Goal: Use online tool/utility: Utilize a website feature to perform a specific function

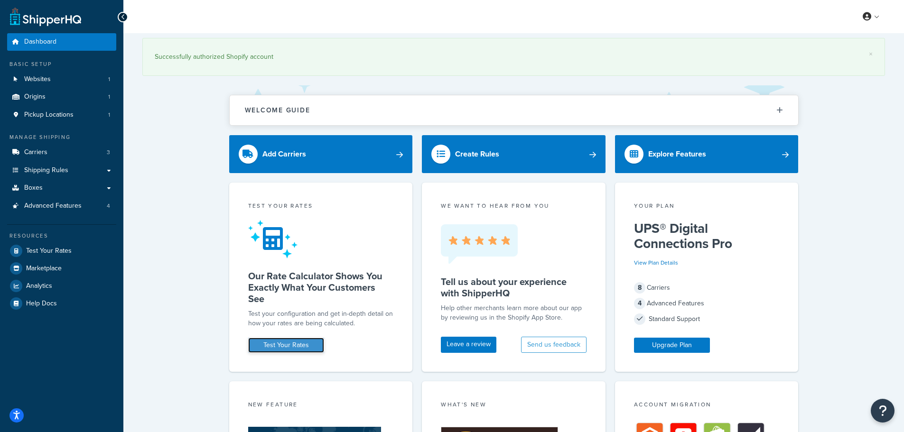
click at [291, 344] on link "Test Your Rates" at bounding box center [286, 345] width 76 height 15
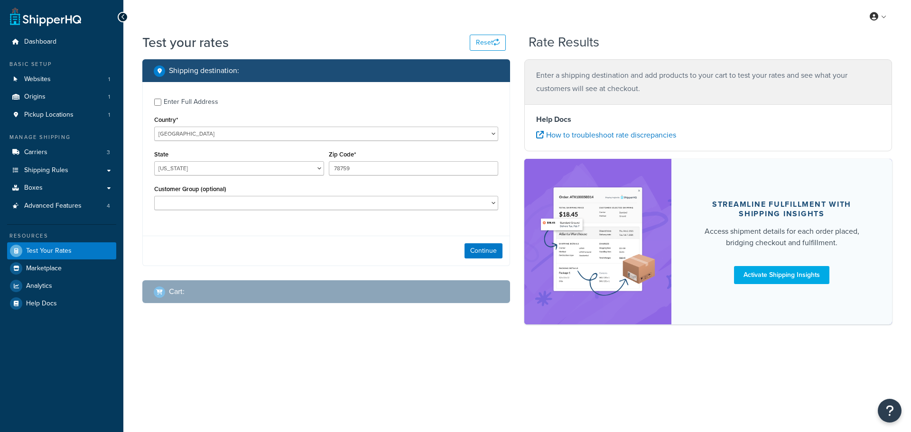
select select "TX"
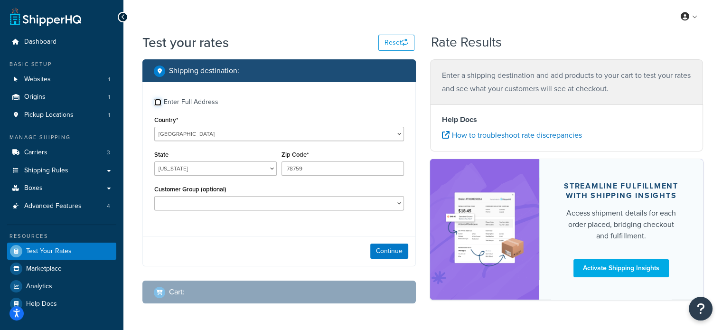
click at [160, 102] on input "Enter Full Address" at bounding box center [157, 102] width 7 height 7
checkbox input "true"
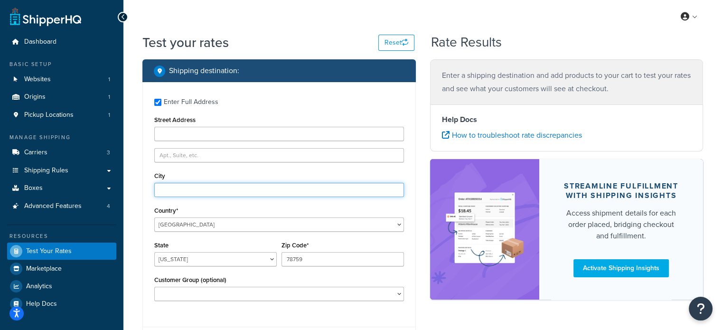
click at [188, 189] on input "City" at bounding box center [279, 190] width 250 height 14
type input "San Marcos"
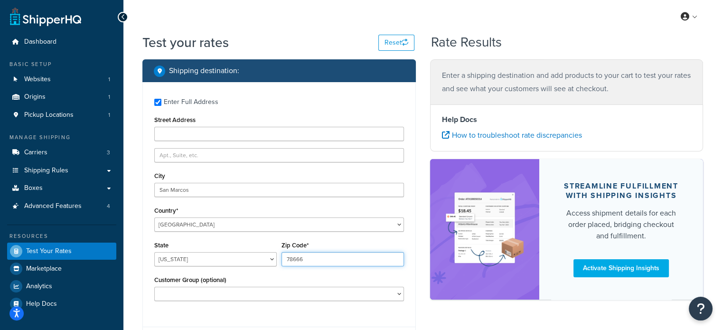
type input "78666"
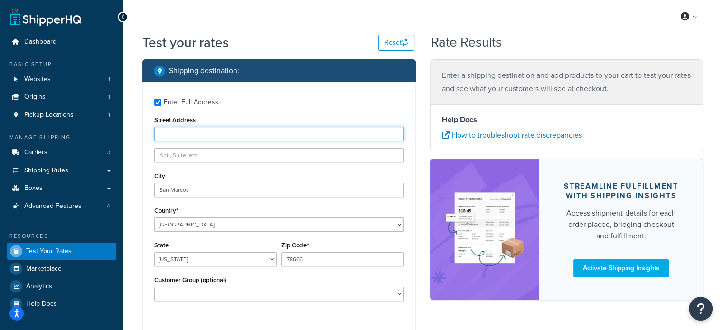
click at [175, 135] on input "Street Address" at bounding box center [279, 134] width 250 height 14
paste input "3939 I-35"
type input "3939 I-35"
click at [249, 115] on div "Street Address 3939 I-35" at bounding box center [279, 127] width 250 height 28
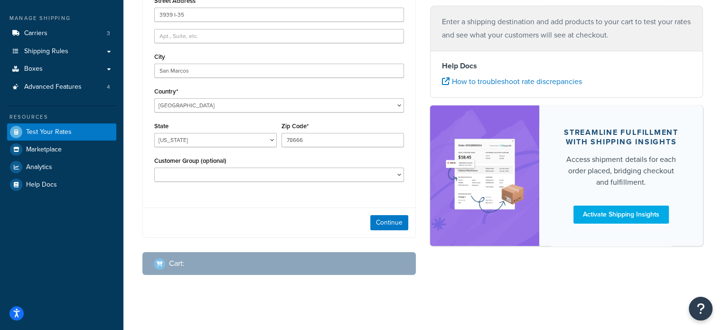
scroll to position [126, 0]
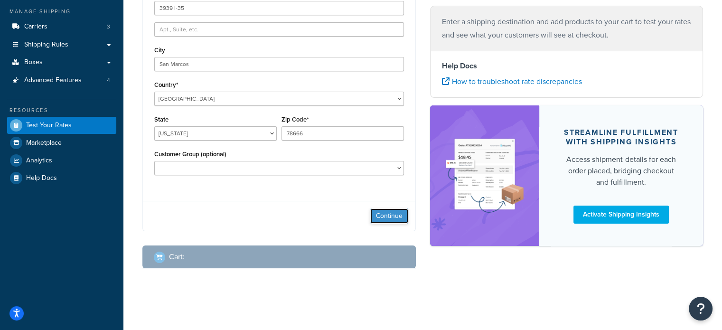
click at [385, 208] on button "Continue" at bounding box center [389, 215] width 38 height 15
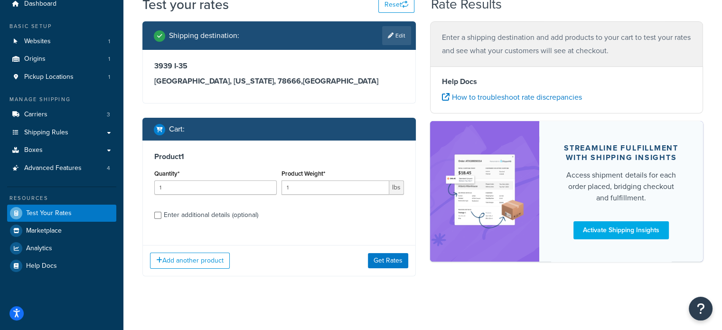
scroll to position [46, 0]
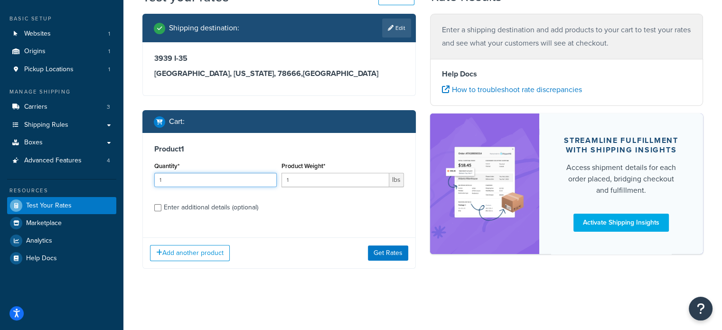
click at [174, 174] on input "1" at bounding box center [215, 180] width 122 height 14
drag, startPoint x: 194, startPoint y: 178, endPoint x: 140, endPoint y: 180, distance: 53.7
click at [141, 180] on div "Shipping destination : Edit 3939 I-35 San Marcos, Texas, 78666 , United States …" at bounding box center [279, 148] width 288 height 269
type input "10"
type input "8.8"
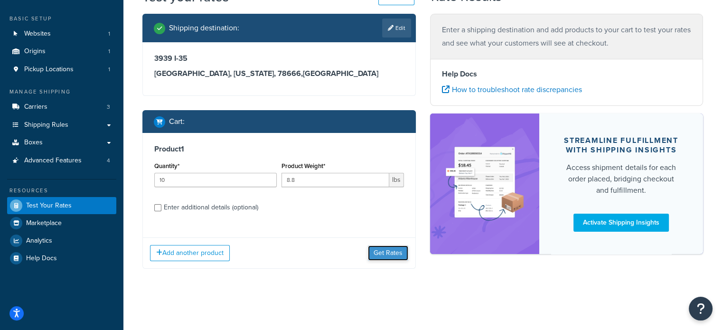
click at [388, 253] on button "Get Rates" at bounding box center [388, 252] width 40 height 15
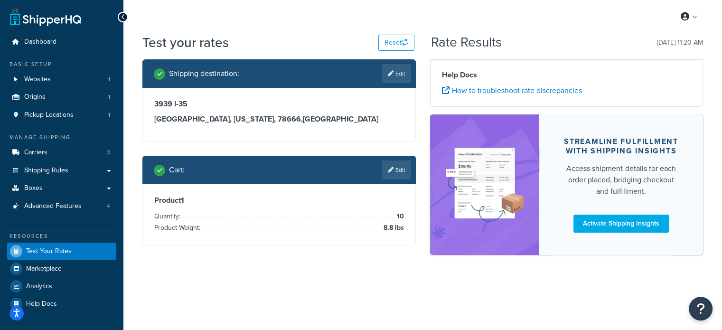
scroll to position [0, 0]
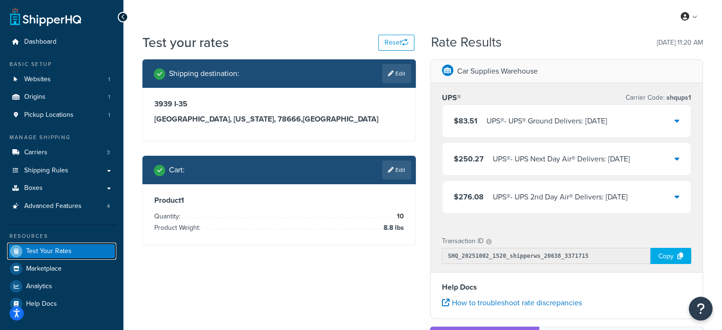
click at [46, 251] on span "Test Your Rates" at bounding box center [49, 251] width 46 height 8
click at [207, 287] on div "Shipping destination : Edit 3939 I-35 San Marcos, Texas, 78666 , United States …" at bounding box center [422, 267] width 575 height 417
